Goal: Navigation & Orientation: Find specific page/section

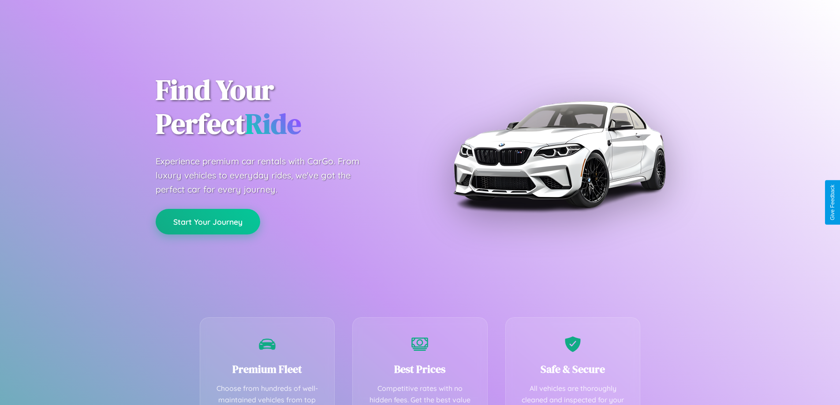
click at [208, 222] on button "Start Your Journey" at bounding box center [208, 222] width 104 height 26
click at [208, 221] on button "Start Your Journey" at bounding box center [208, 222] width 104 height 26
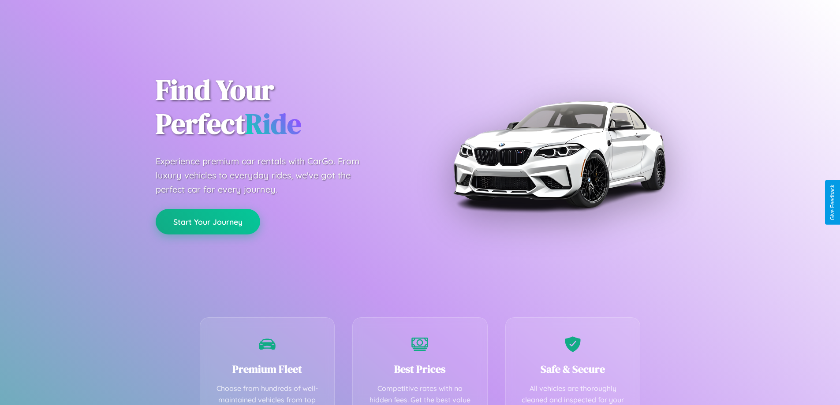
click at [208, 221] on button "Start Your Journey" at bounding box center [208, 222] width 104 height 26
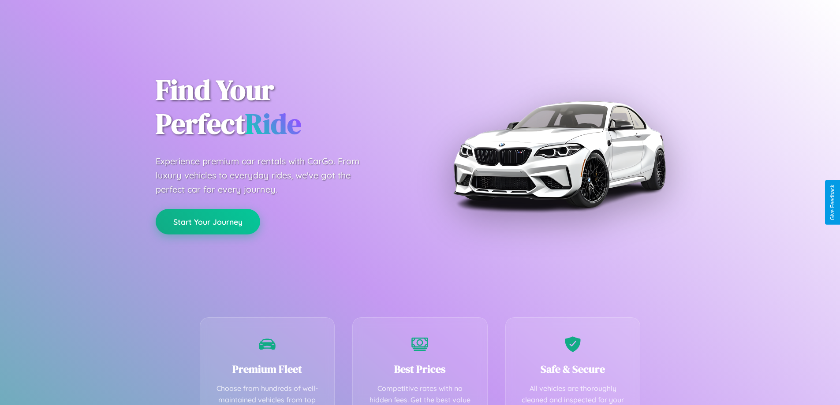
click at [208, 221] on button "Start Your Journey" at bounding box center [208, 222] width 104 height 26
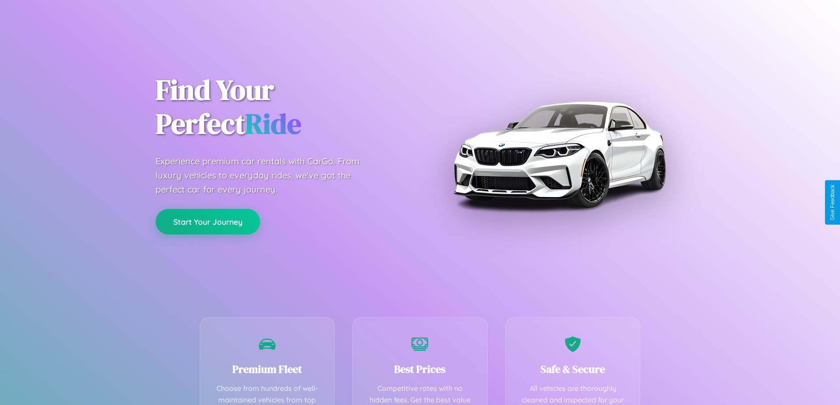
click at [208, 221] on button "Start Your Journey" at bounding box center [208, 222] width 104 height 26
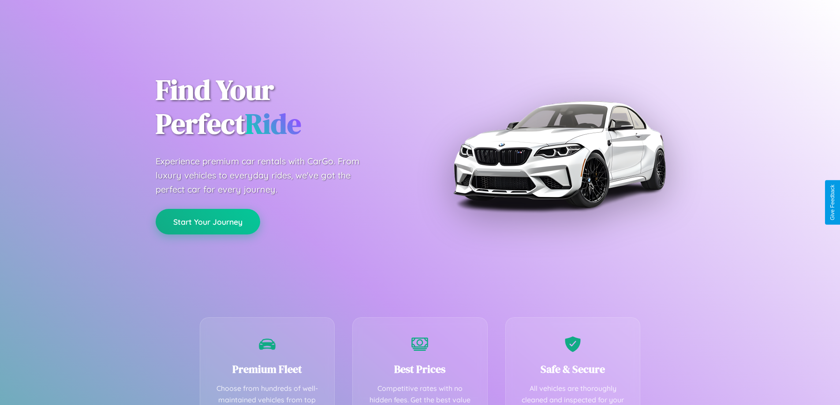
click at [208, 221] on button "Start Your Journey" at bounding box center [208, 222] width 104 height 26
